Goal: Task Accomplishment & Management: Manage account settings

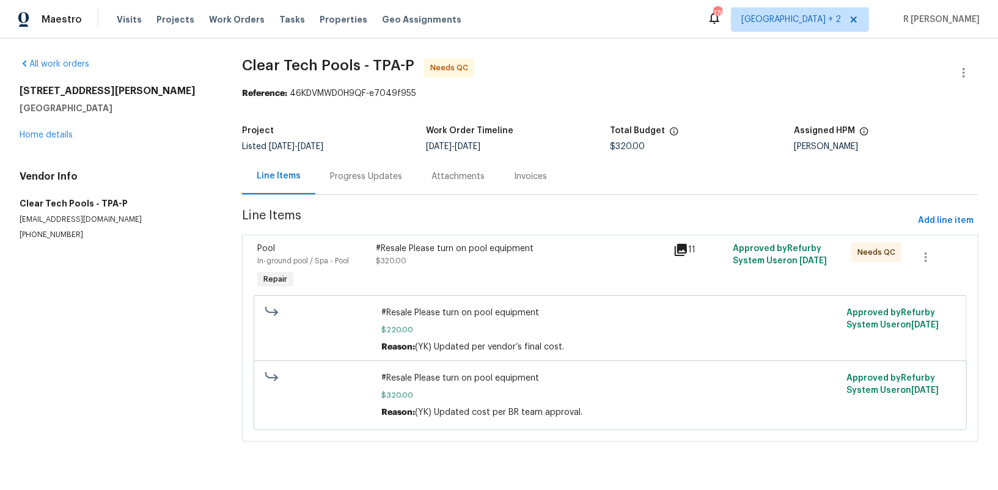
click at [337, 180] on div "Progress Updates" at bounding box center [366, 176] width 72 height 12
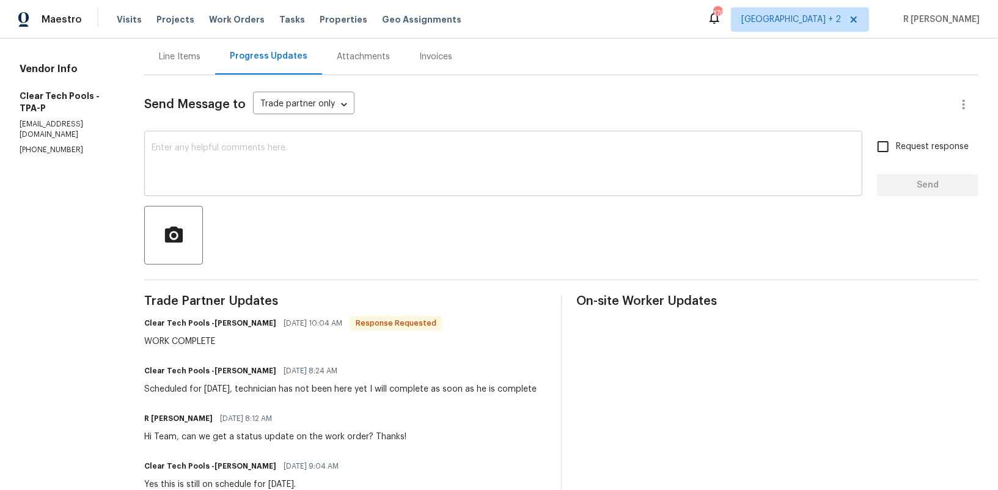
scroll to position [33, 0]
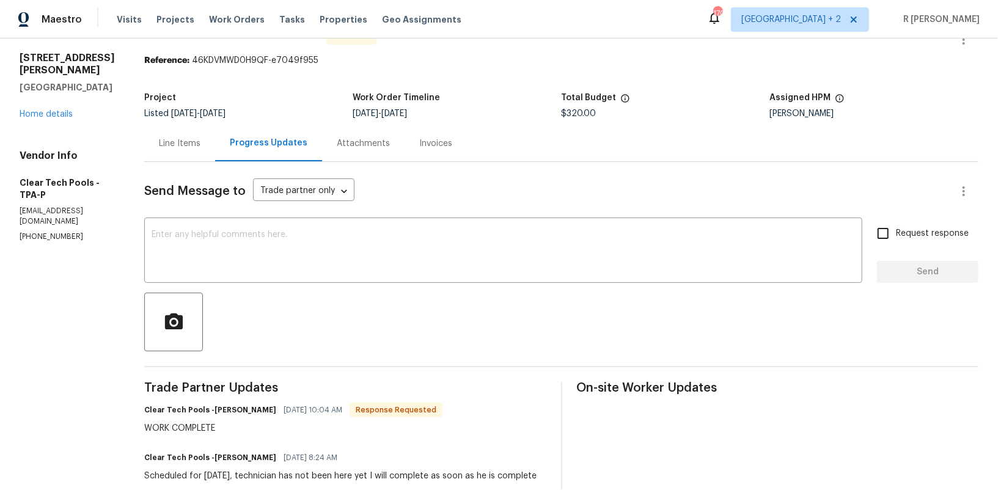
click at [200, 137] on div "Line Items" at bounding box center [180, 143] width 42 height 12
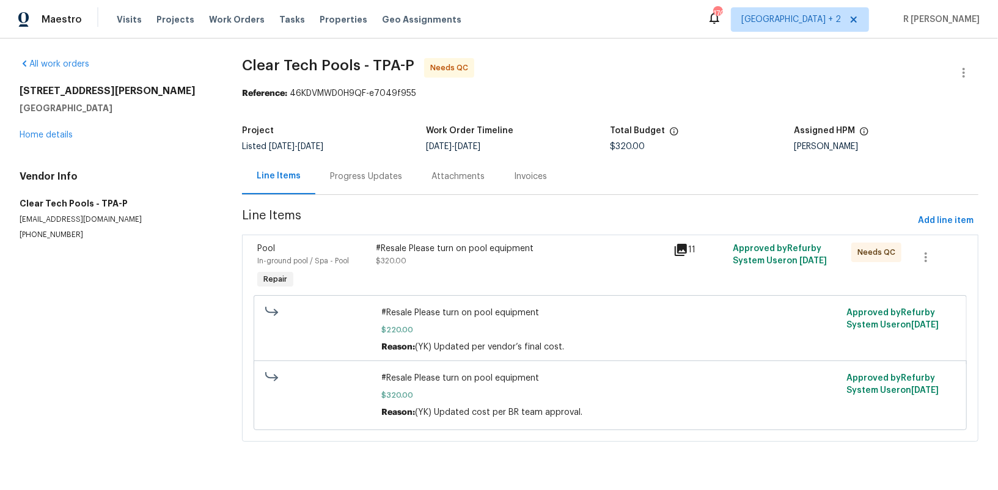
click at [357, 183] on div "Progress Updates" at bounding box center [365, 176] width 101 height 36
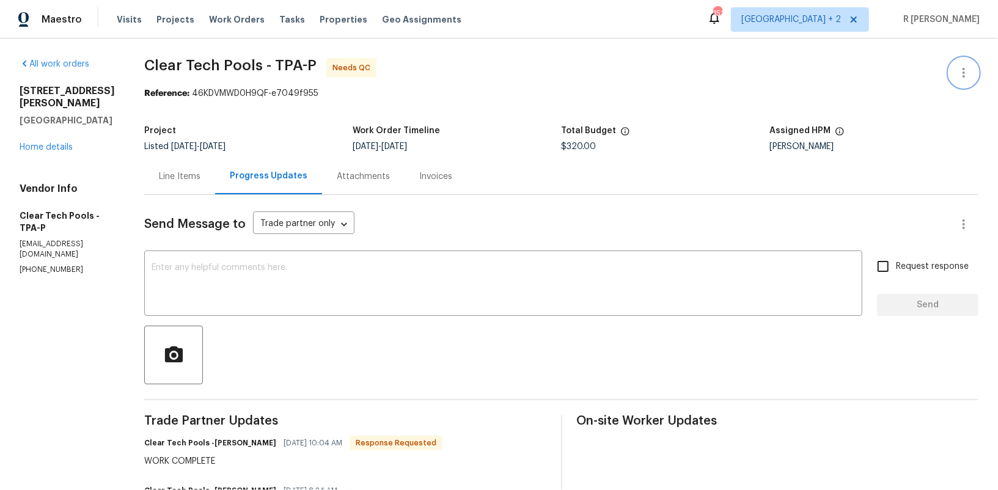
click at [961, 77] on icon "button" at bounding box center [963, 72] width 15 height 15
click at [894, 68] on li "Edit" at bounding box center [924, 72] width 132 height 20
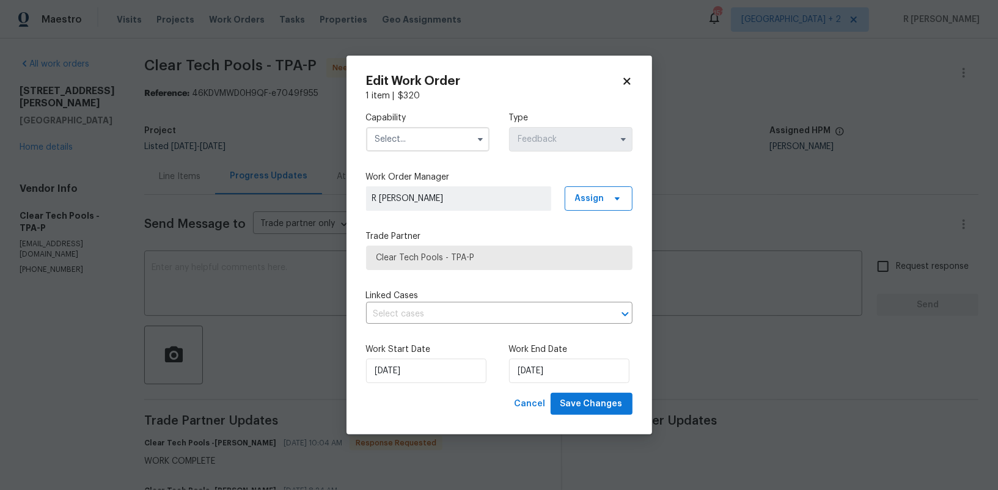
click at [431, 141] on input "text" at bounding box center [427, 139] width 123 height 24
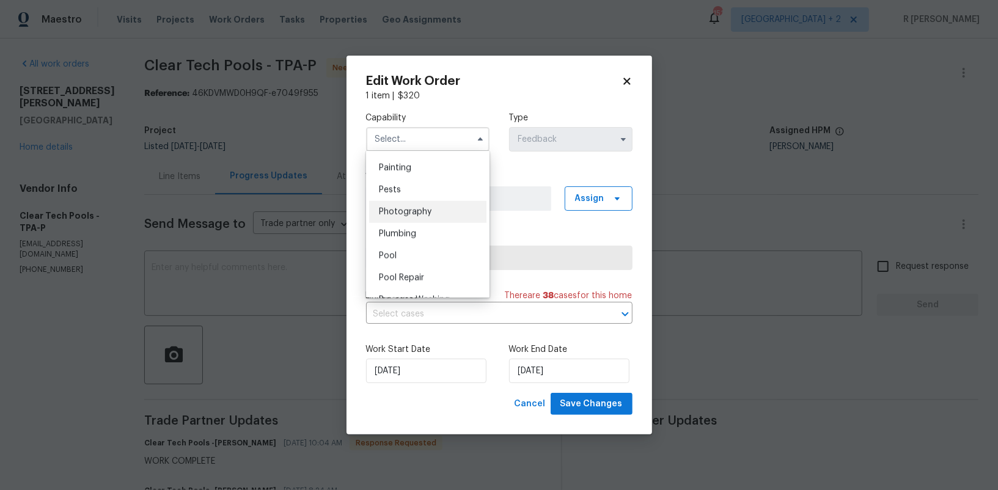
scroll to position [1040, 0]
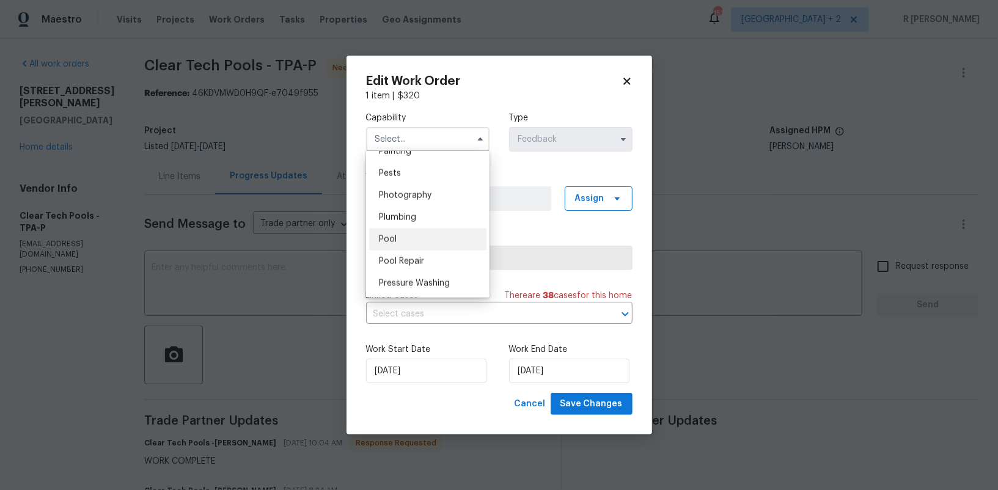
click at [397, 238] on div "Pool" at bounding box center [427, 240] width 117 height 22
type input "Pool"
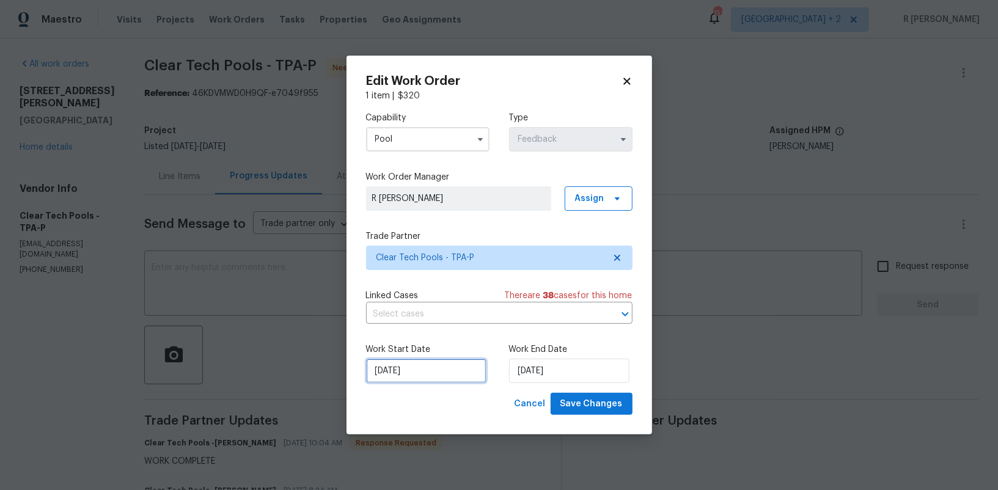
click at [400, 368] on input "[DATE]" at bounding box center [426, 371] width 120 height 24
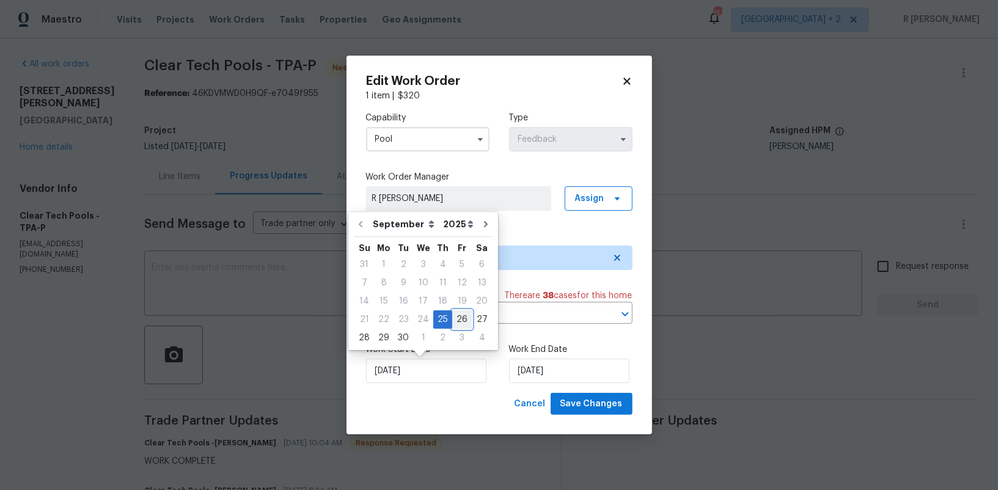
click at [461, 320] on div "26" at bounding box center [462, 319] width 20 height 17
type input "[DATE]"
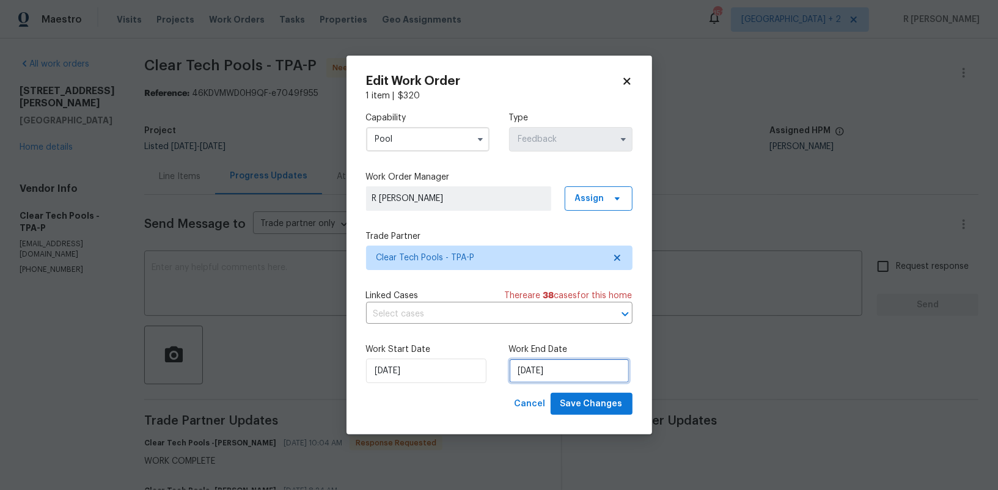
click at [548, 371] on input "[DATE]" at bounding box center [569, 371] width 120 height 24
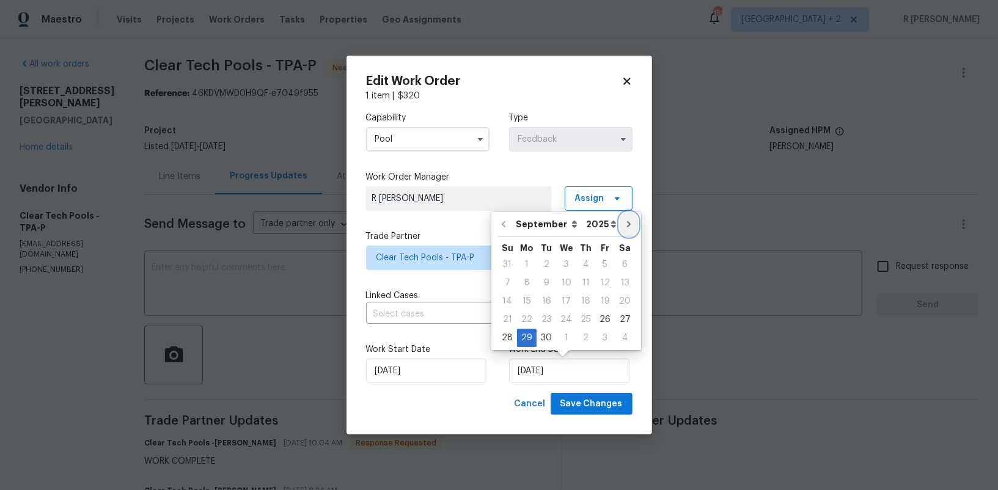
click at [621, 216] on button "Go to next month" at bounding box center [629, 224] width 18 height 24
type input "[DATE]"
select select "9"
click at [561, 286] on div "8" at bounding box center [566, 282] width 20 height 17
type input "[DATE]"
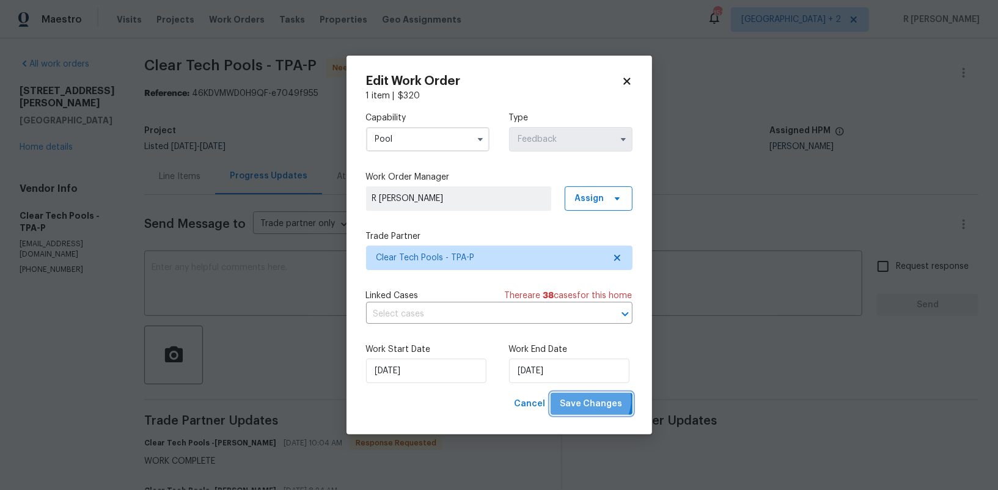
click at [593, 401] on span "Save Changes" at bounding box center [591, 404] width 62 height 15
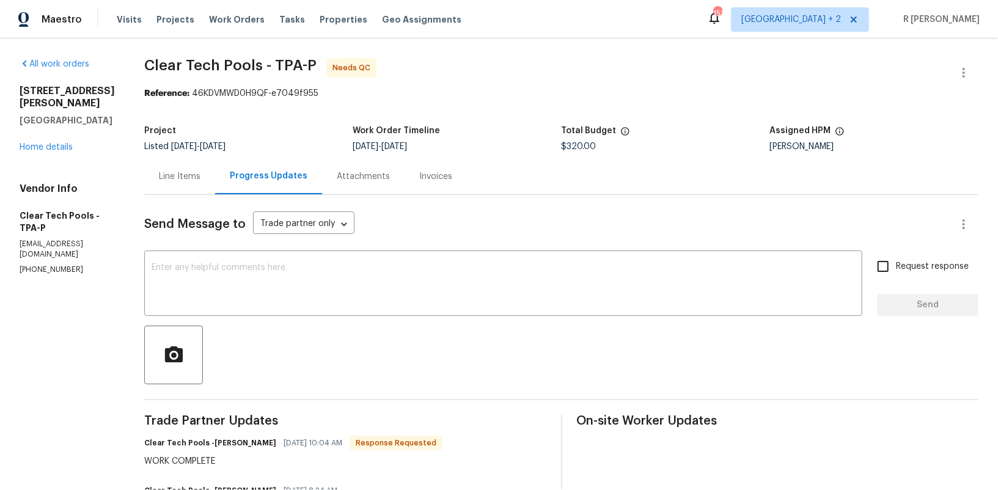
click at [189, 164] on div "Line Items" at bounding box center [179, 176] width 71 height 36
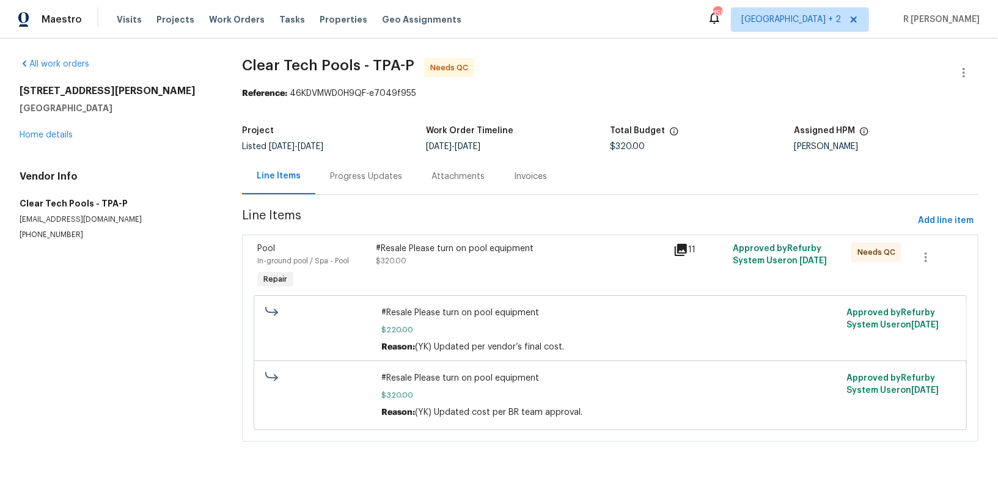
click at [451, 285] on div "#Resale Please turn on pool equipment $320.00" at bounding box center [521, 267] width 297 height 56
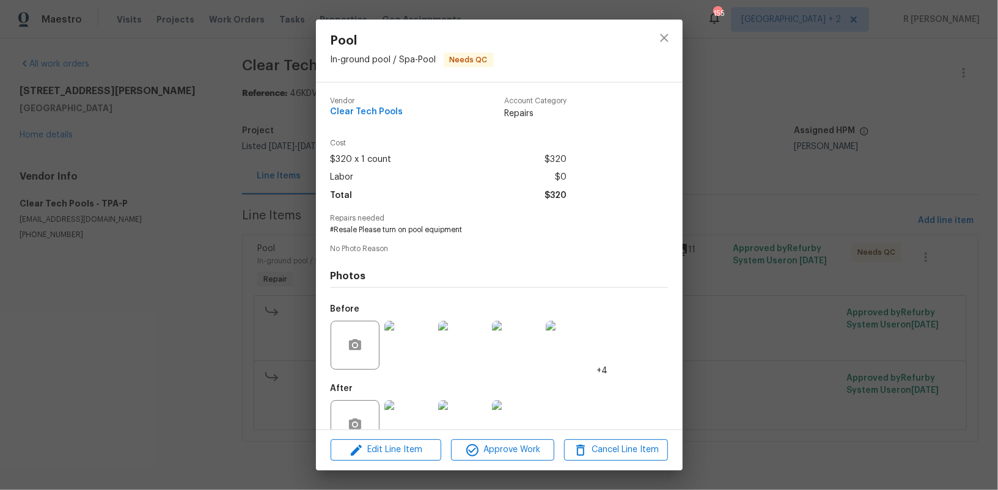
scroll to position [32, 0]
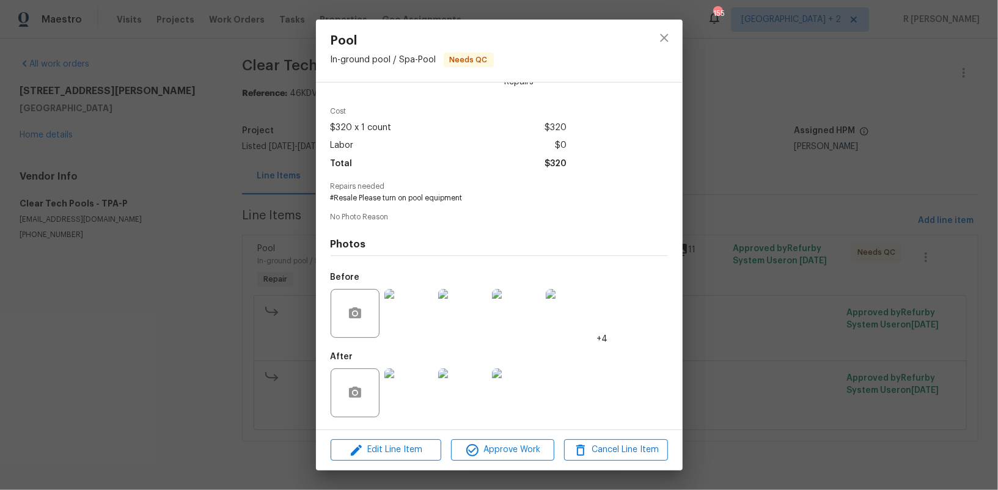
click at [390, 321] on img at bounding box center [408, 313] width 49 height 49
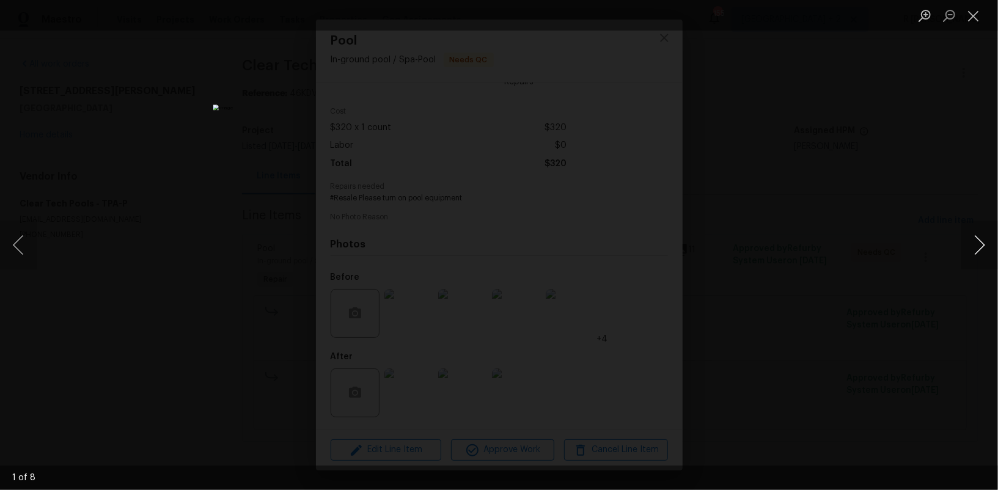
click at [985, 246] on button "Next image" at bounding box center [979, 245] width 37 height 49
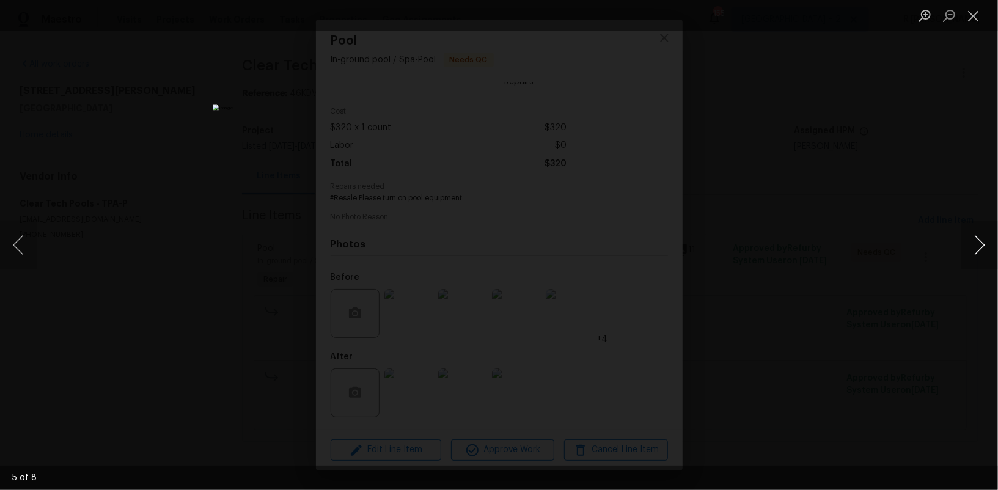
click at [978, 269] on button "Next image" at bounding box center [979, 245] width 37 height 49
click at [967, 19] on button "Close lightbox" at bounding box center [973, 15] width 24 height 21
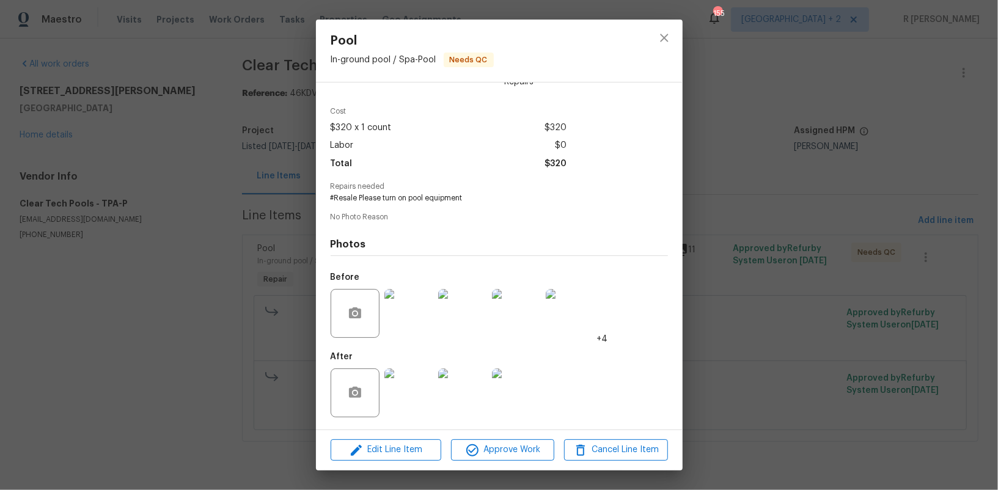
click at [421, 384] on img at bounding box center [408, 392] width 49 height 49
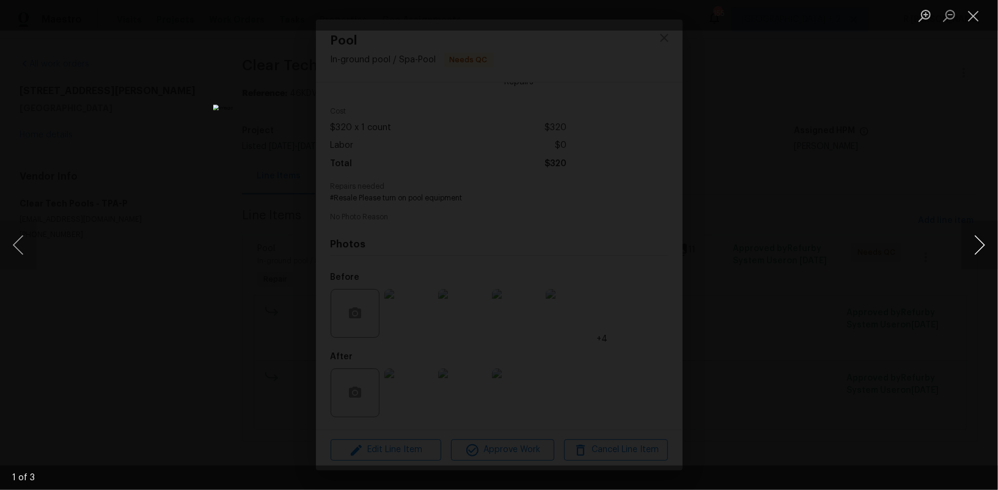
click at [995, 247] on button "Next image" at bounding box center [979, 245] width 37 height 49
click at [978, 13] on button "Close lightbox" at bounding box center [973, 15] width 24 height 21
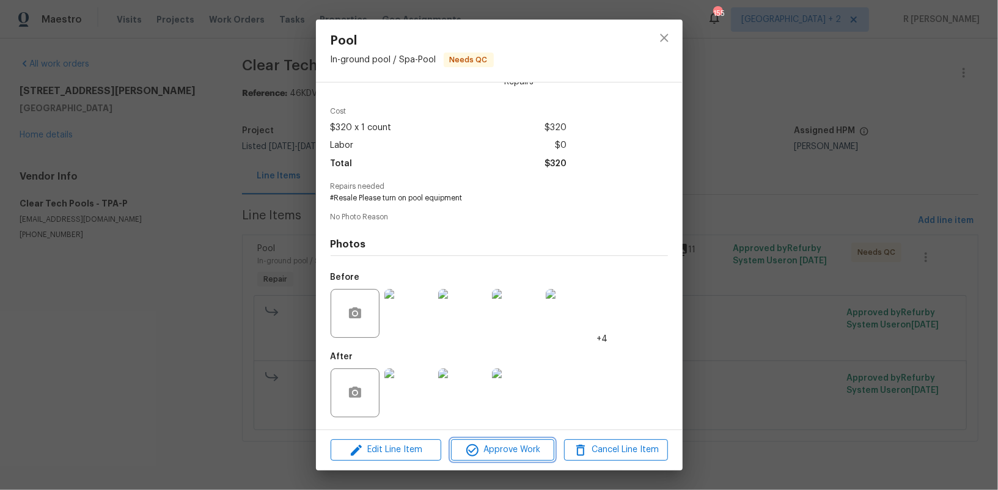
click at [491, 461] on div "Edit Line Item Approve Work Cancel Line Item" at bounding box center [499, 450] width 367 height 41
click at [507, 446] on span "Approve Work" at bounding box center [503, 449] width 96 height 15
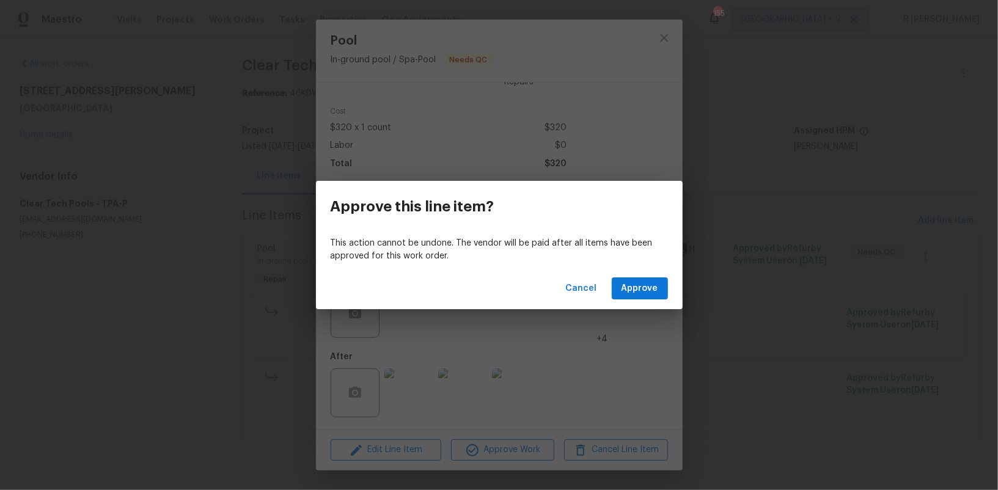
click at [631, 307] on div "Cancel Approve" at bounding box center [499, 289] width 367 height 42
click at [647, 273] on div "Cancel Approve" at bounding box center [499, 289] width 367 height 42
click at [640, 286] on span "Approve" at bounding box center [639, 288] width 37 height 15
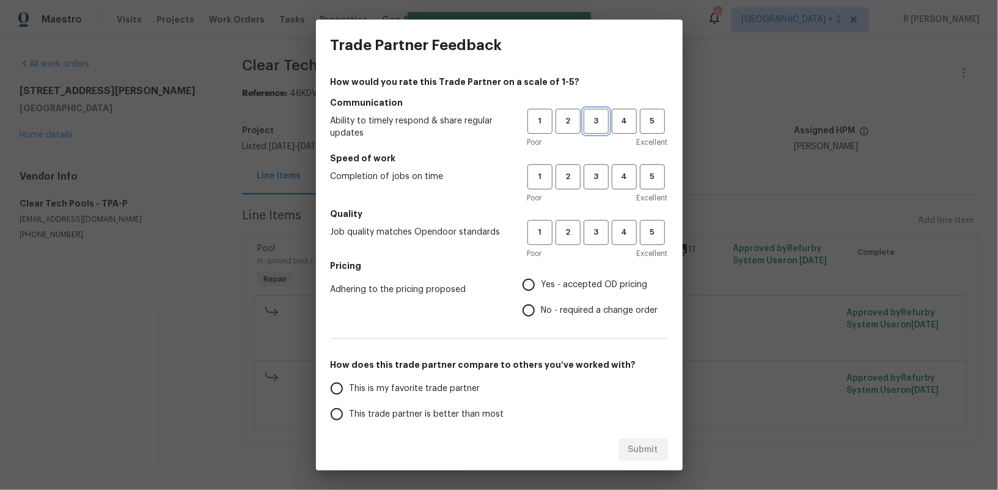
click at [593, 118] on span "3" at bounding box center [596, 121] width 23 height 14
click at [595, 177] on span "3" at bounding box center [596, 177] width 23 height 14
click at [601, 236] on span "3" at bounding box center [596, 232] width 23 height 14
click at [565, 283] on span "Yes - accepted OD pricing" at bounding box center [594, 285] width 106 height 13
click at [541, 283] on input "Yes - accepted OD pricing" at bounding box center [529, 285] width 26 height 26
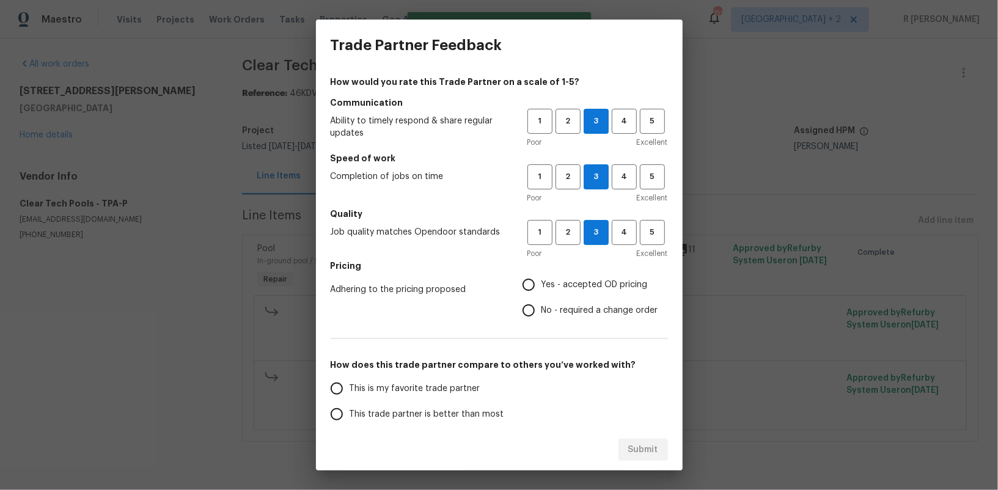
radio input "true"
click at [549, 323] on div "How would you rate this Trade Partner on a scale of 1-5? Communication Ability …" at bounding box center [499, 315] width 337 height 478
click at [548, 311] on span "No - required a change order" at bounding box center [599, 310] width 117 height 13
click at [541, 311] on input "No - required a change order" at bounding box center [529, 311] width 26 height 26
radio input "true"
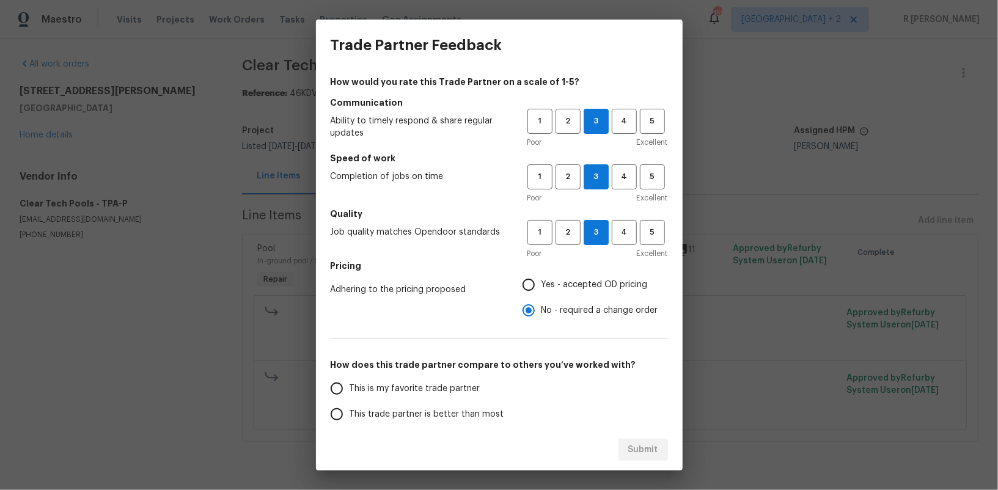
click at [433, 406] on label "This trade partner is better than most" at bounding box center [420, 414] width 193 height 26
click at [350, 406] on input "This trade partner is better than most" at bounding box center [337, 414] width 26 height 26
click at [657, 452] on span "Submit" at bounding box center [643, 449] width 30 height 15
radio input "true"
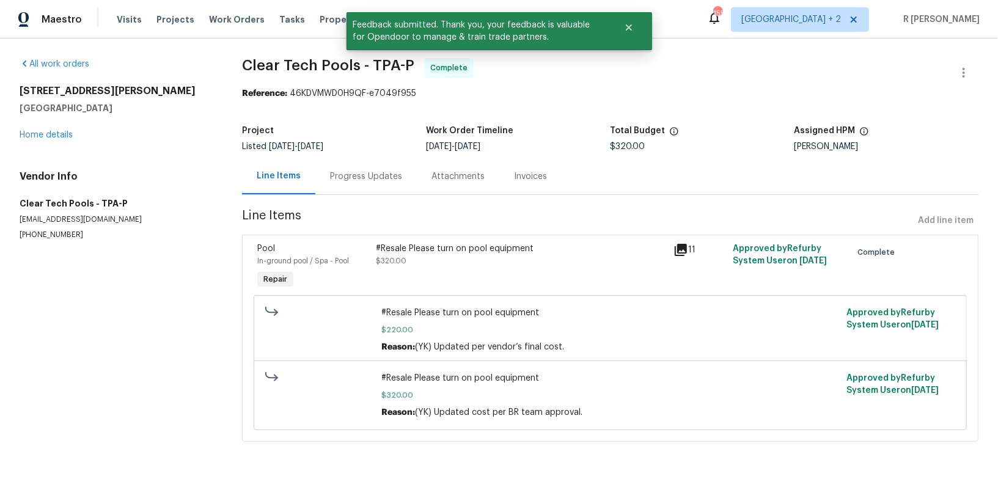
click at [381, 177] on div "Progress Updates" at bounding box center [366, 176] width 72 height 12
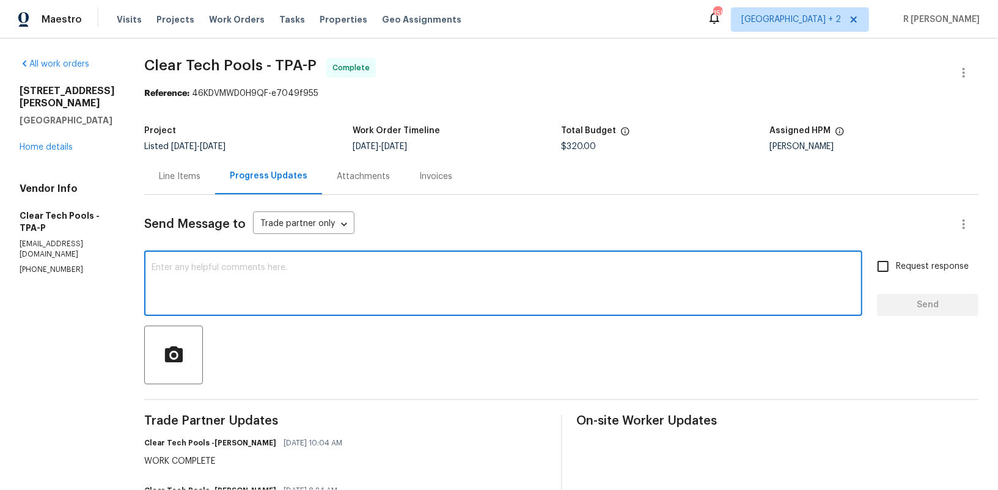
click at [464, 265] on textarea at bounding box center [503, 284] width 703 height 43
paste textarea "Hi Team, the work order has been approved. Kindly upload the detailed invoice. …"
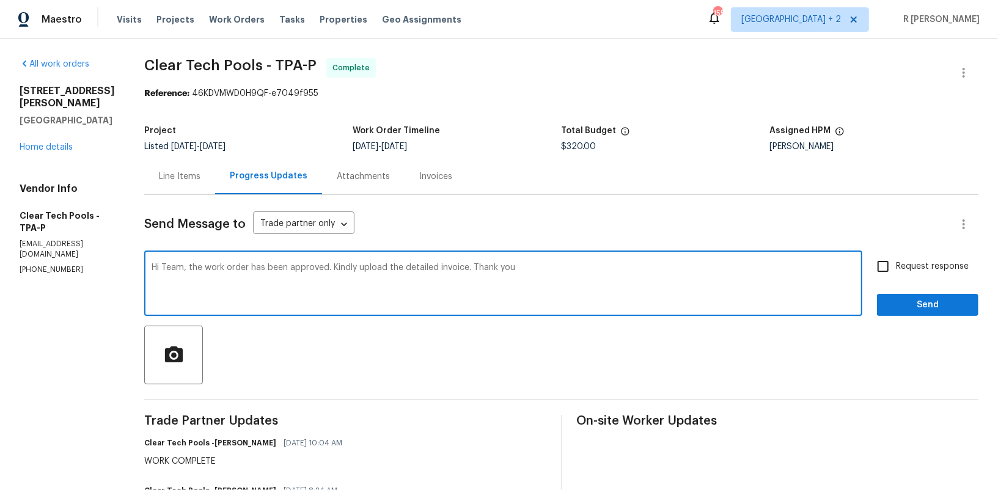
type textarea "Hi Team, the work order has been approved. Kindly upload the detailed invoice. …"
click at [924, 312] on span "Send" at bounding box center [928, 305] width 82 height 15
